Goal: Task Accomplishment & Management: Use online tool/utility

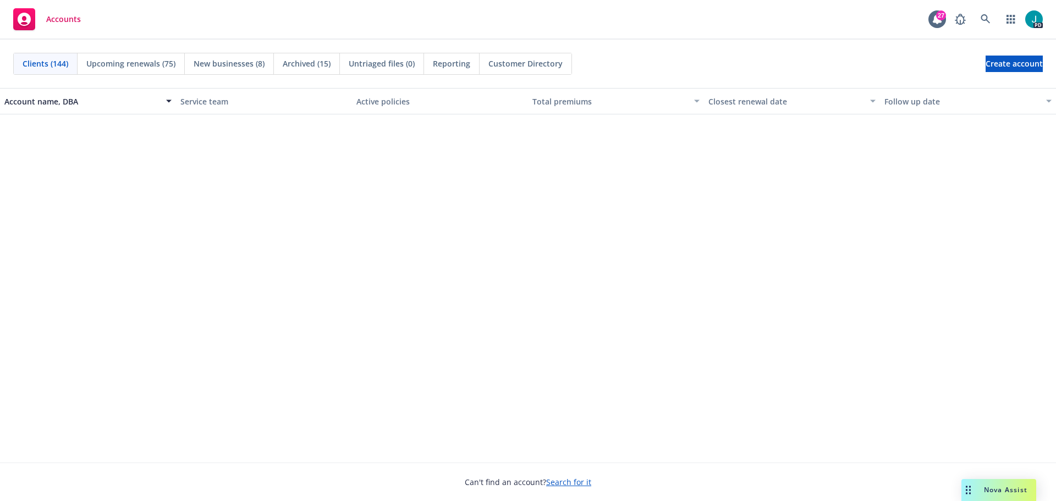
scroll to position [5362, 0]
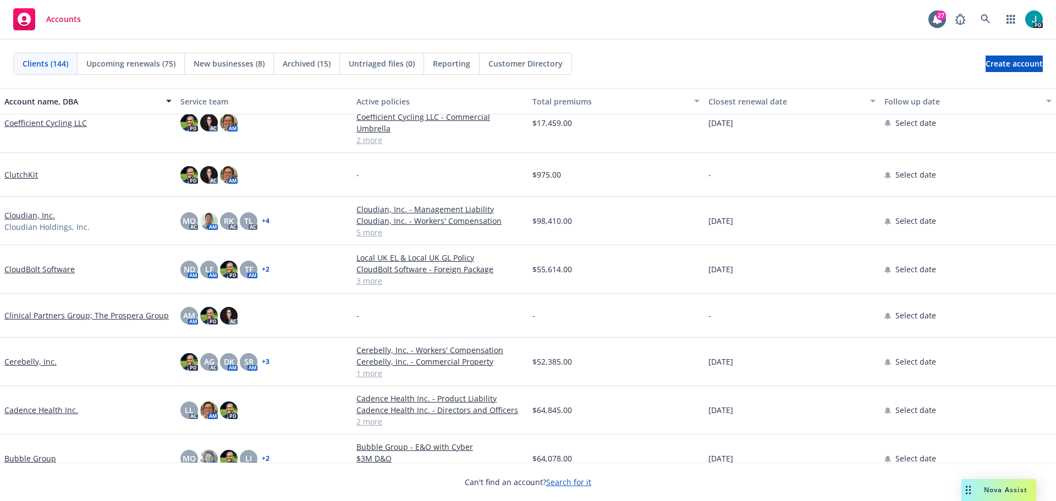
click at [985, 490] on span "Nova Assist" at bounding box center [1005, 489] width 43 height 9
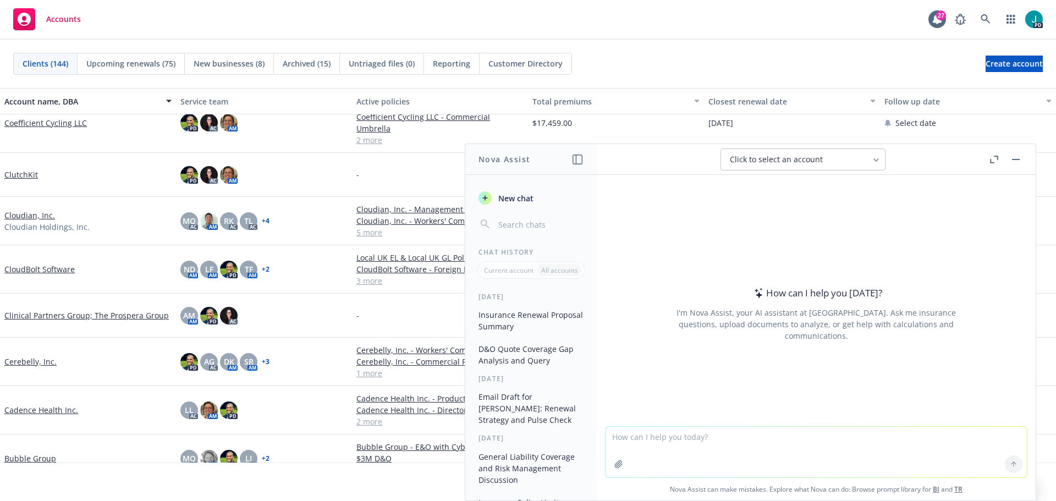
click at [828, 446] on textarea at bounding box center [816, 452] width 421 height 51
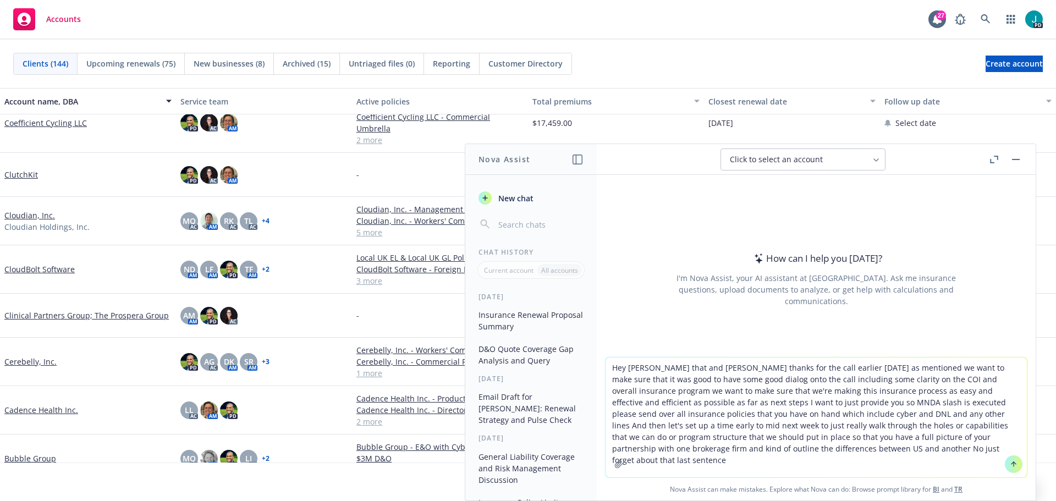
type textarea "Hey Adrian that and Marianne thanks for the call earlier today as mentioned we …"
click at [1009, 469] on button at bounding box center [1014, 464] width 18 height 18
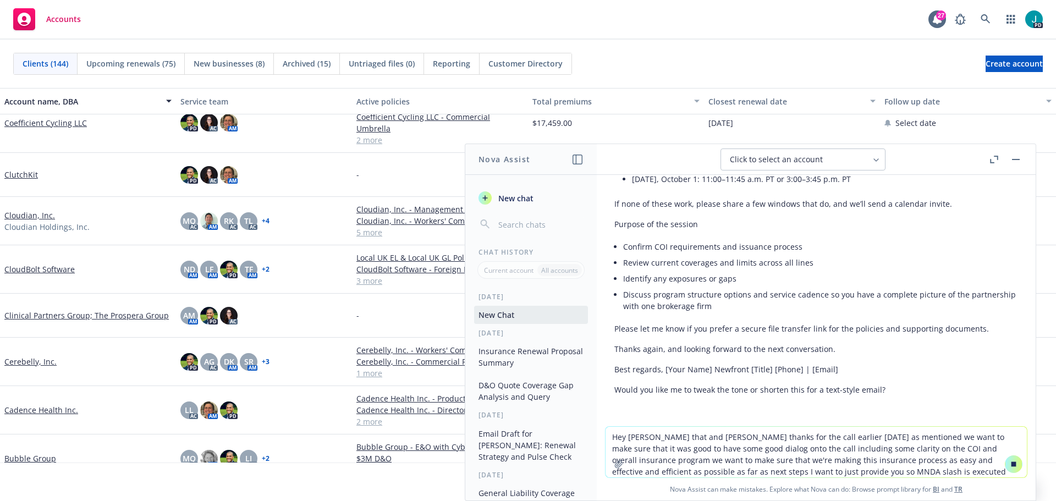
scroll to position [520, 0]
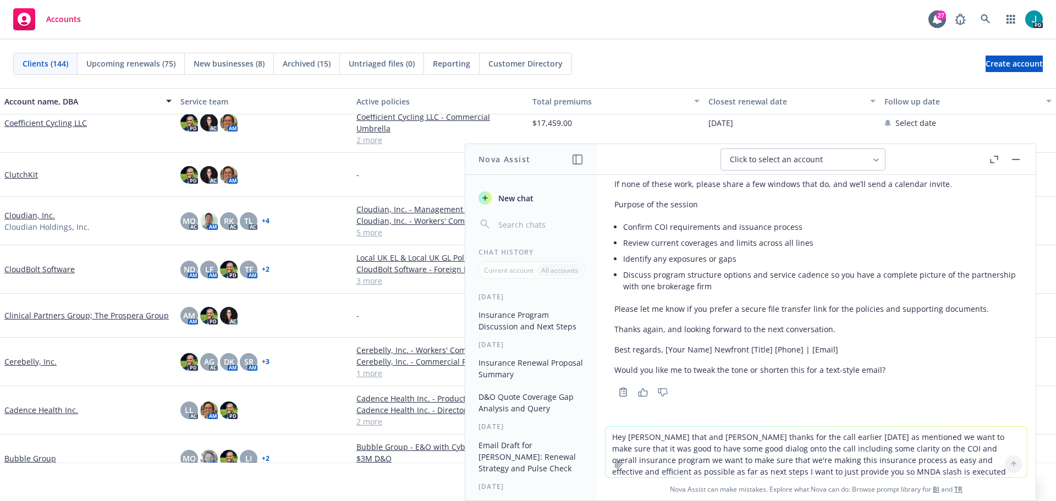
click at [679, 443] on textarea "Hey Adrian that and Marianne thanks for the call earlier today as mentioned we …" at bounding box center [816, 452] width 421 height 51
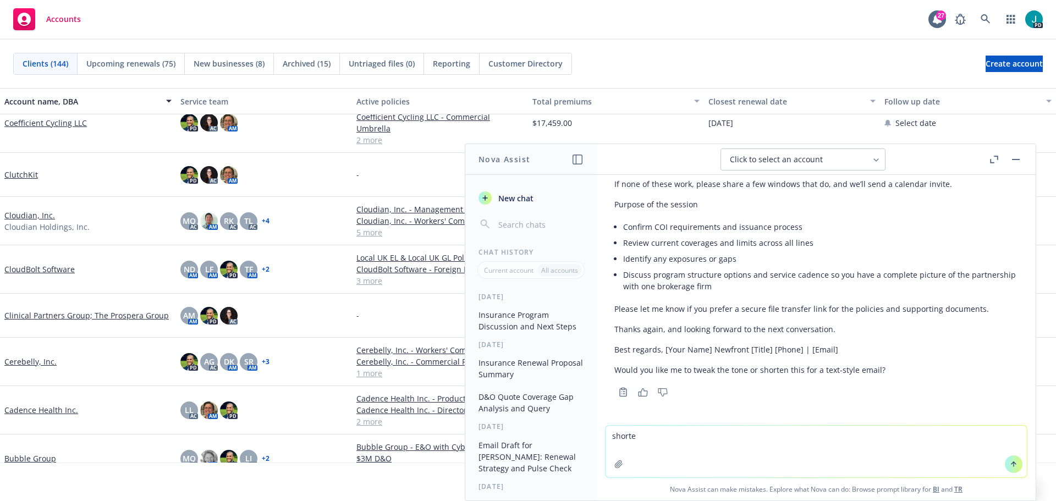
type textarea "shorter"
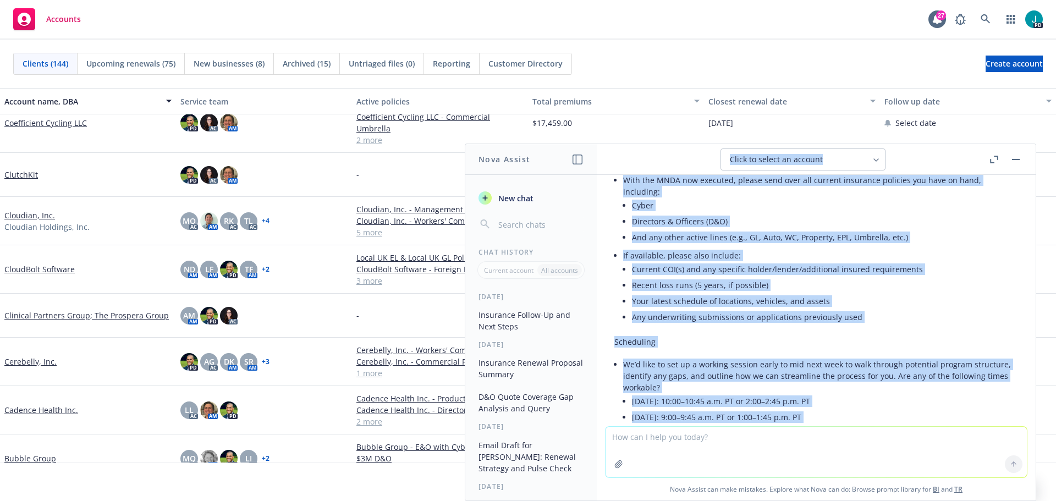
scroll to position [29, 0]
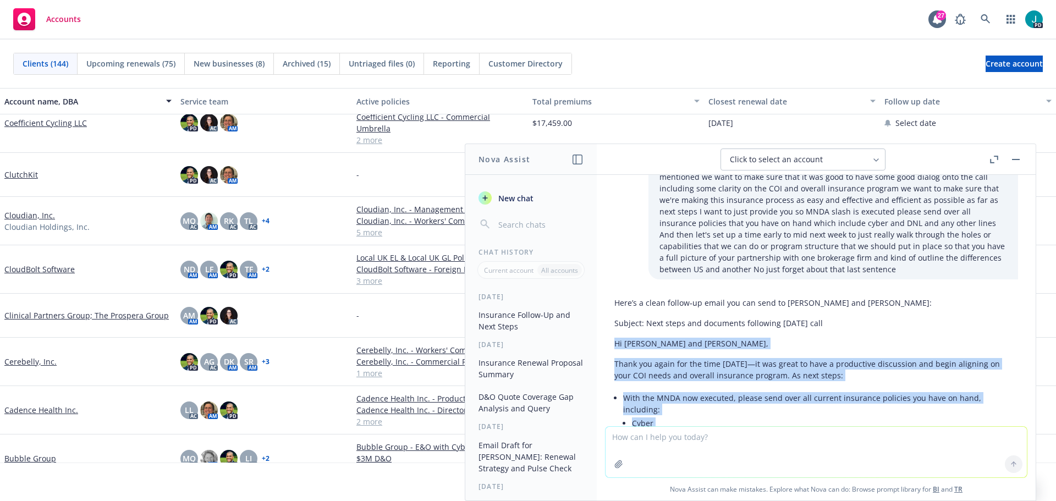
drag, startPoint x: 762, startPoint y: 327, endPoint x: 614, endPoint y: 342, distance: 148.1
copy div "Hi Adrian and Marianne, Thank you again for the time today—it was great to have…"
click at [1019, 159] on rect "button" at bounding box center [1016, 159] width 8 height 1
